Goal: Task Accomplishment & Management: Use online tool/utility

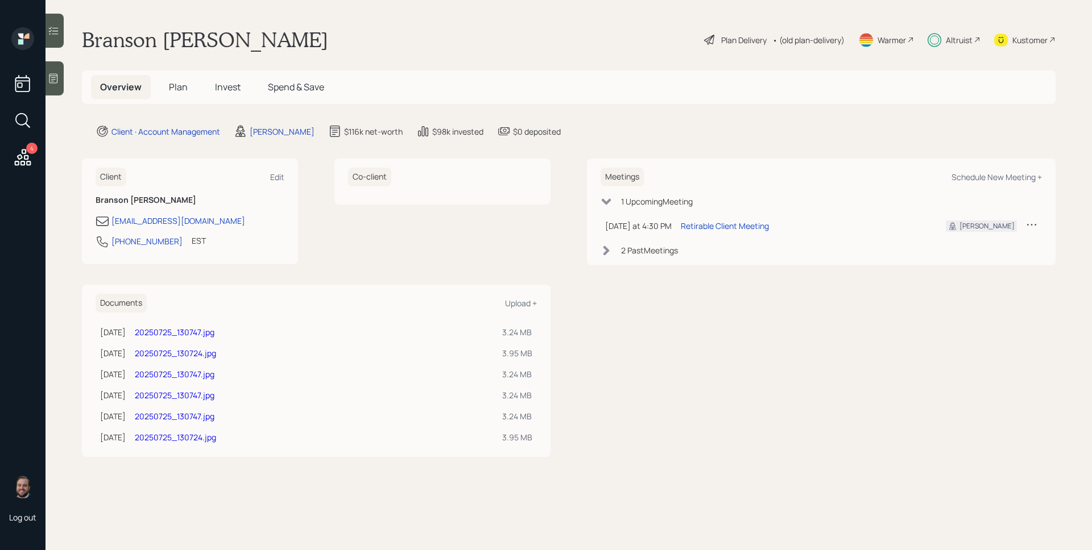
click at [733, 41] on div "Plan Delivery" at bounding box center [743, 40] width 45 height 12
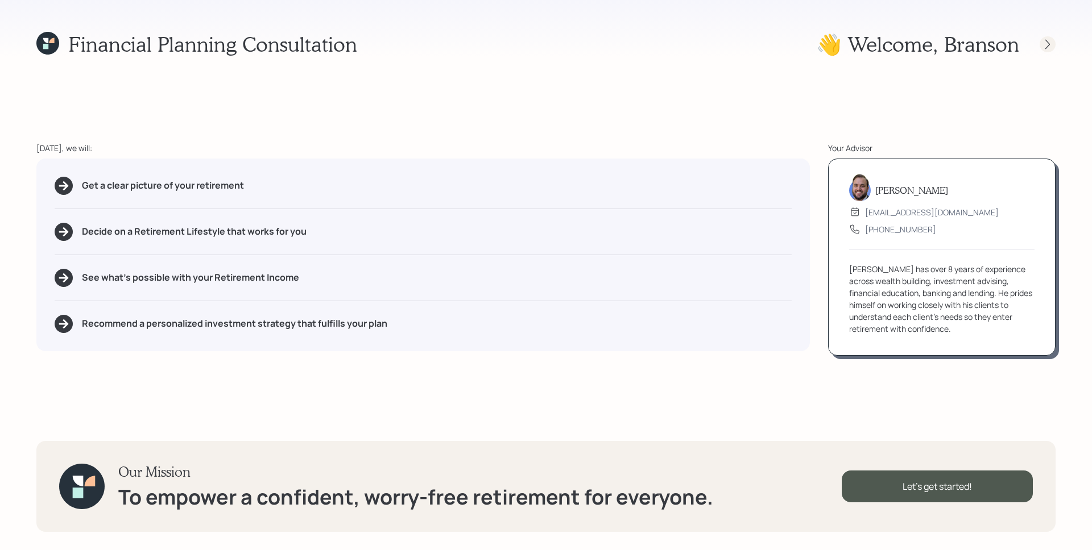
click at [1051, 42] on icon at bounding box center [1047, 44] width 11 height 11
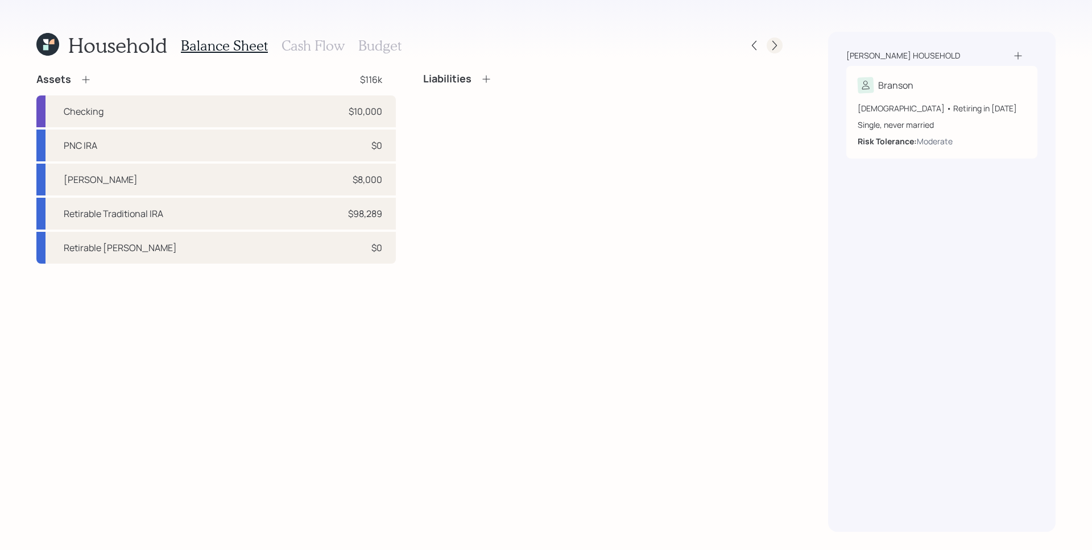
click at [778, 45] on icon at bounding box center [774, 45] width 11 height 11
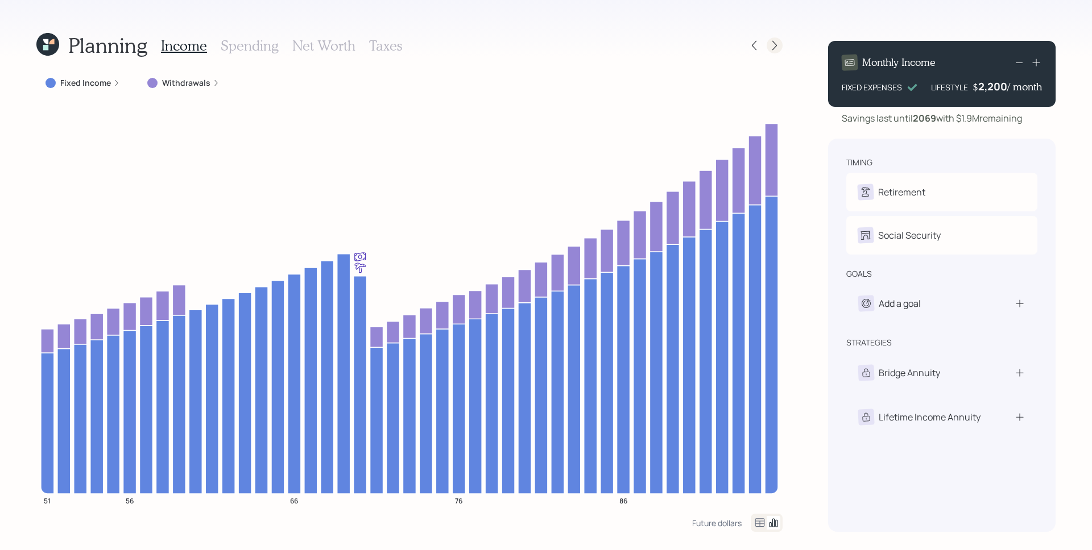
click at [774, 45] on icon at bounding box center [774, 45] width 11 height 11
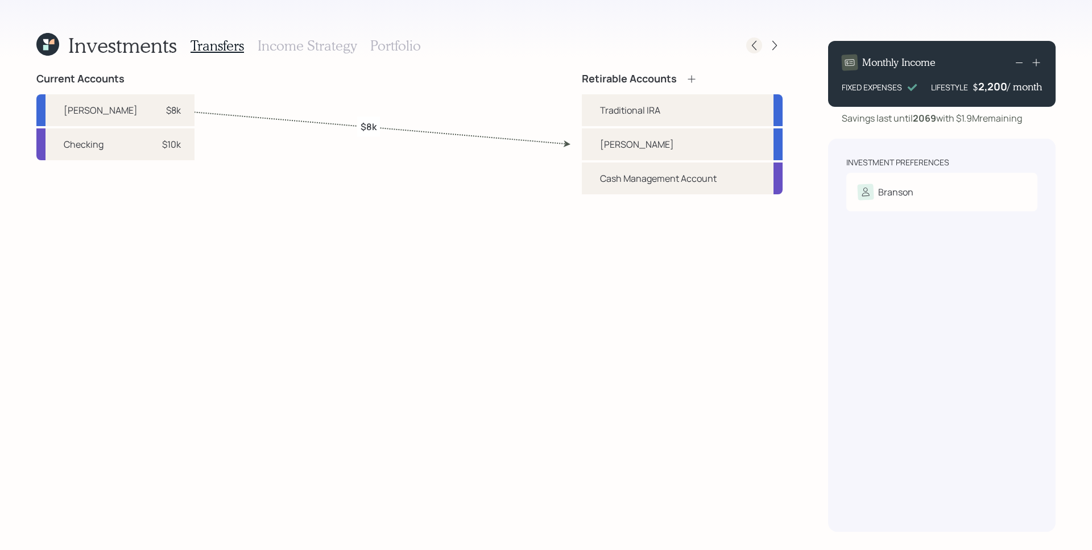
click at [756, 45] on icon at bounding box center [753, 45] width 11 height 11
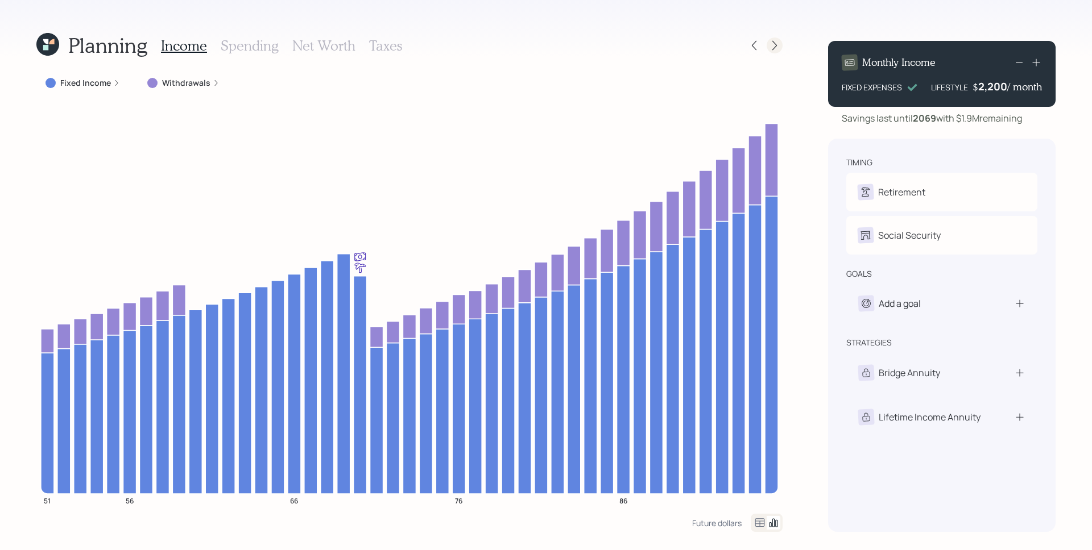
click at [773, 52] on div at bounding box center [774, 46] width 16 height 16
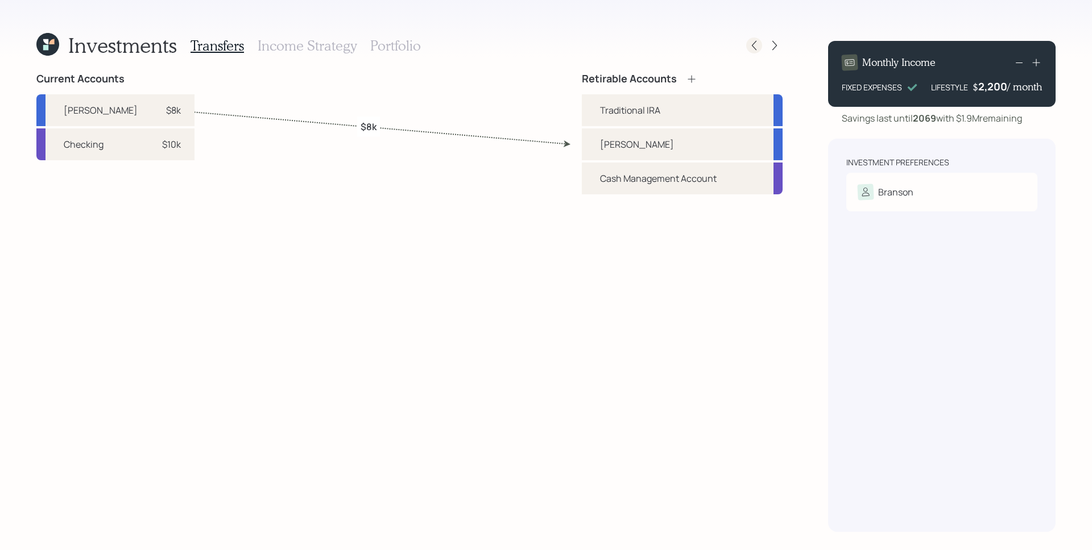
click at [750, 46] on icon at bounding box center [753, 45] width 11 height 11
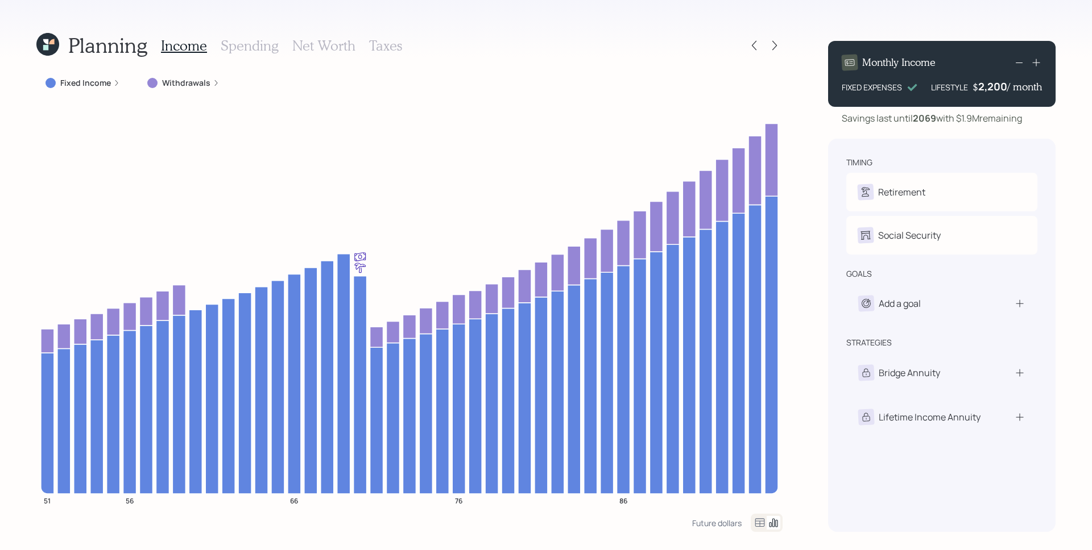
click at [397, 28] on div "Planning Income Spending Net Worth Taxes Fixed Income Withdrawals 51 56 66 76 8…" at bounding box center [546, 275] width 1092 height 550
click at [390, 42] on h3 "Taxes" at bounding box center [385, 46] width 33 height 16
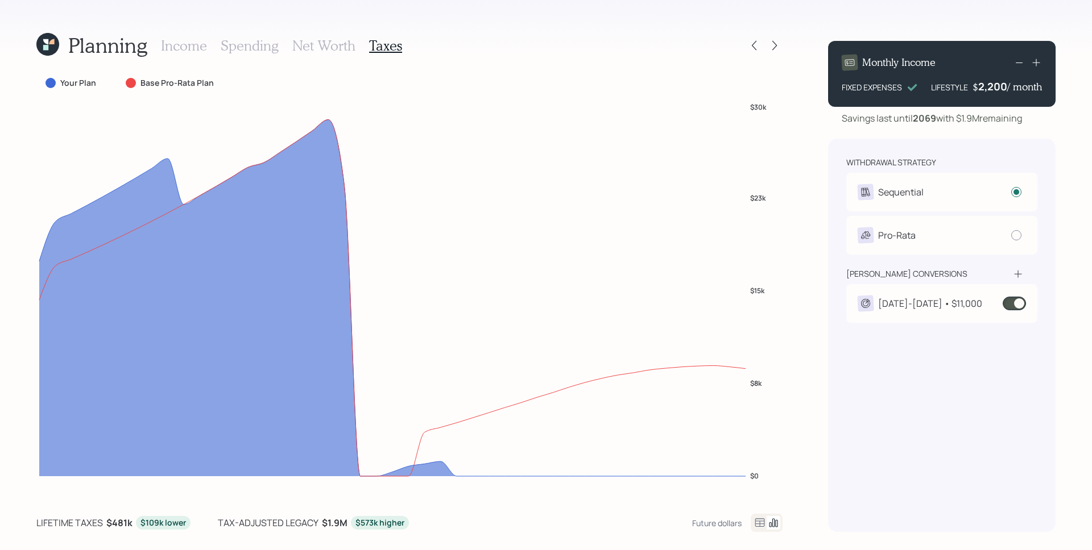
click at [1011, 309] on span at bounding box center [1013, 304] width 23 height 14
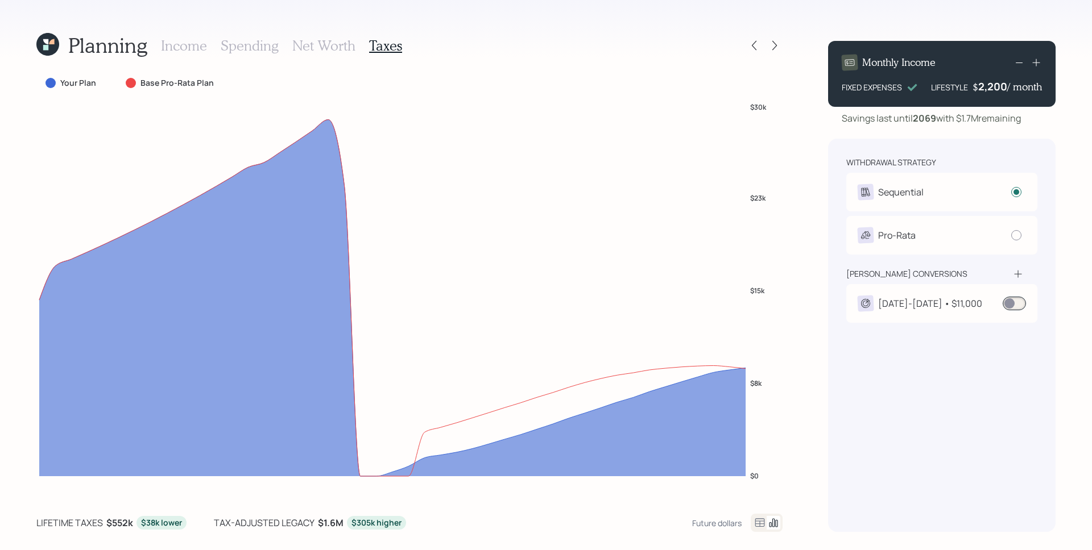
click at [1015, 301] on span at bounding box center [1013, 304] width 23 height 14
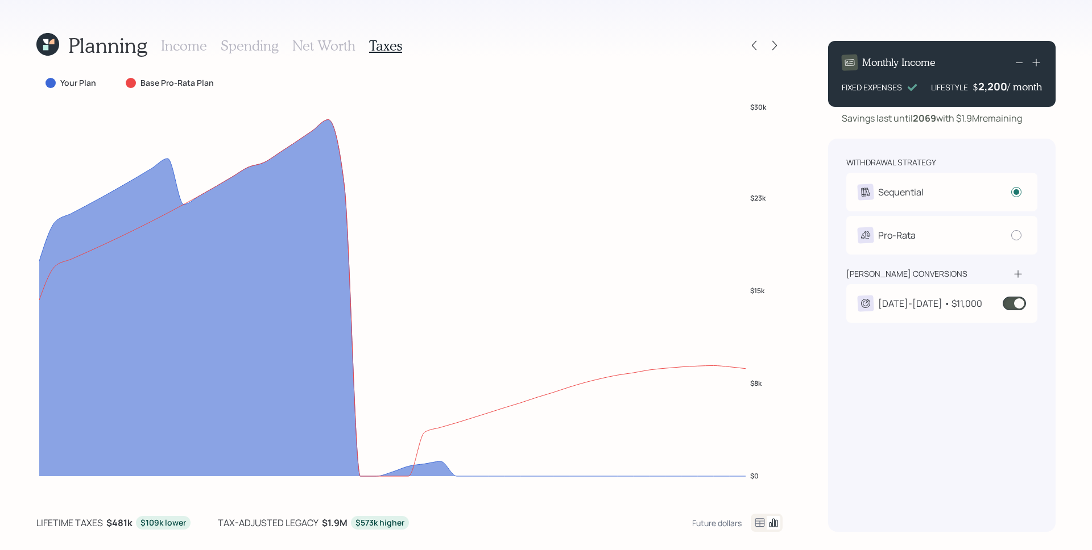
click at [1011, 304] on span at bounding box center [1013, 304] width 23 height 14
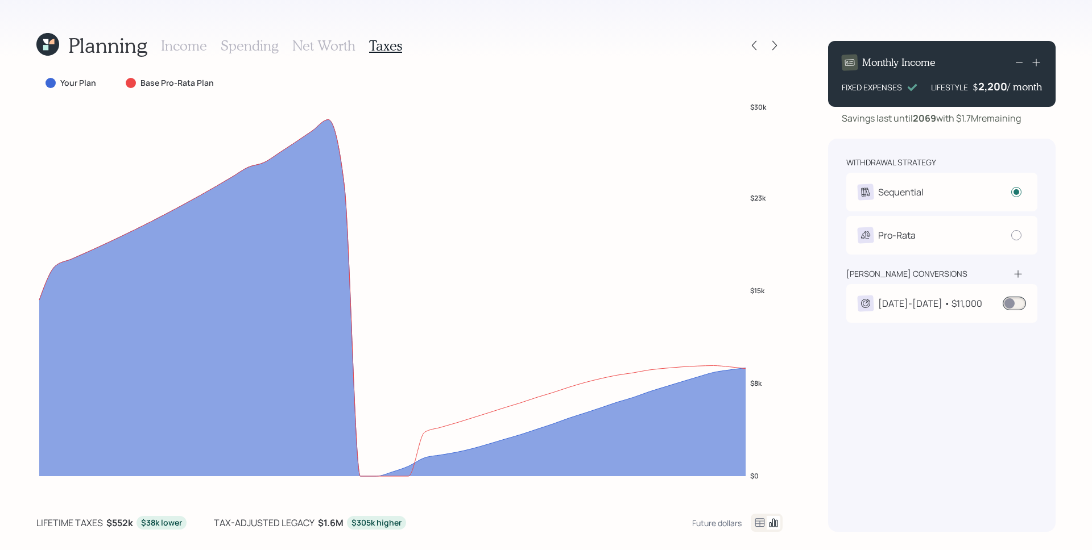
click at [1018, 298] on span at bounding box center [1013, 304] width 23 height 14
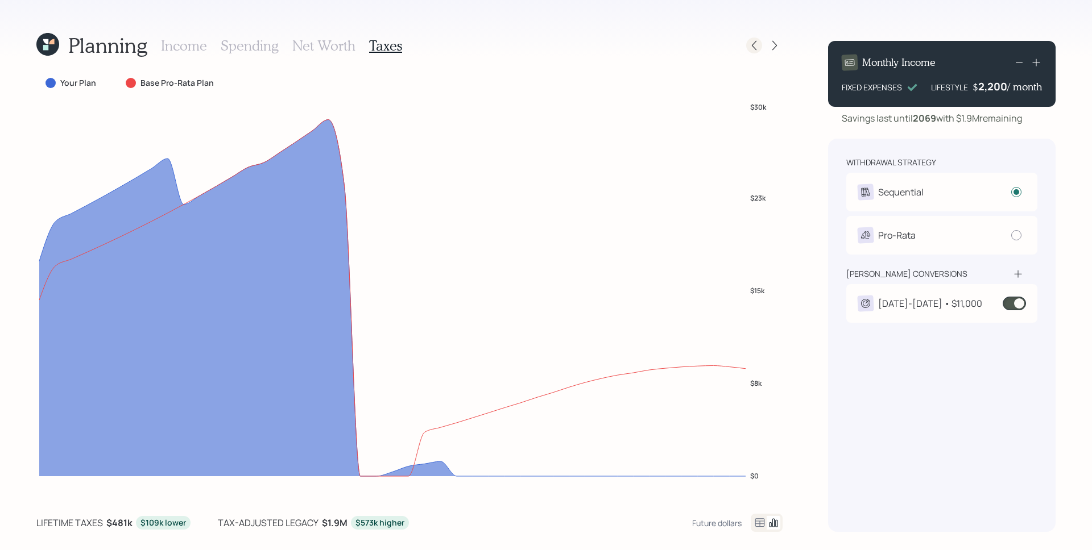
click at [757, 42] on icon at bounding box center [753, 45] width 11 height 11
